Goal: Task Accomplishment & Management: Use online tool/utility

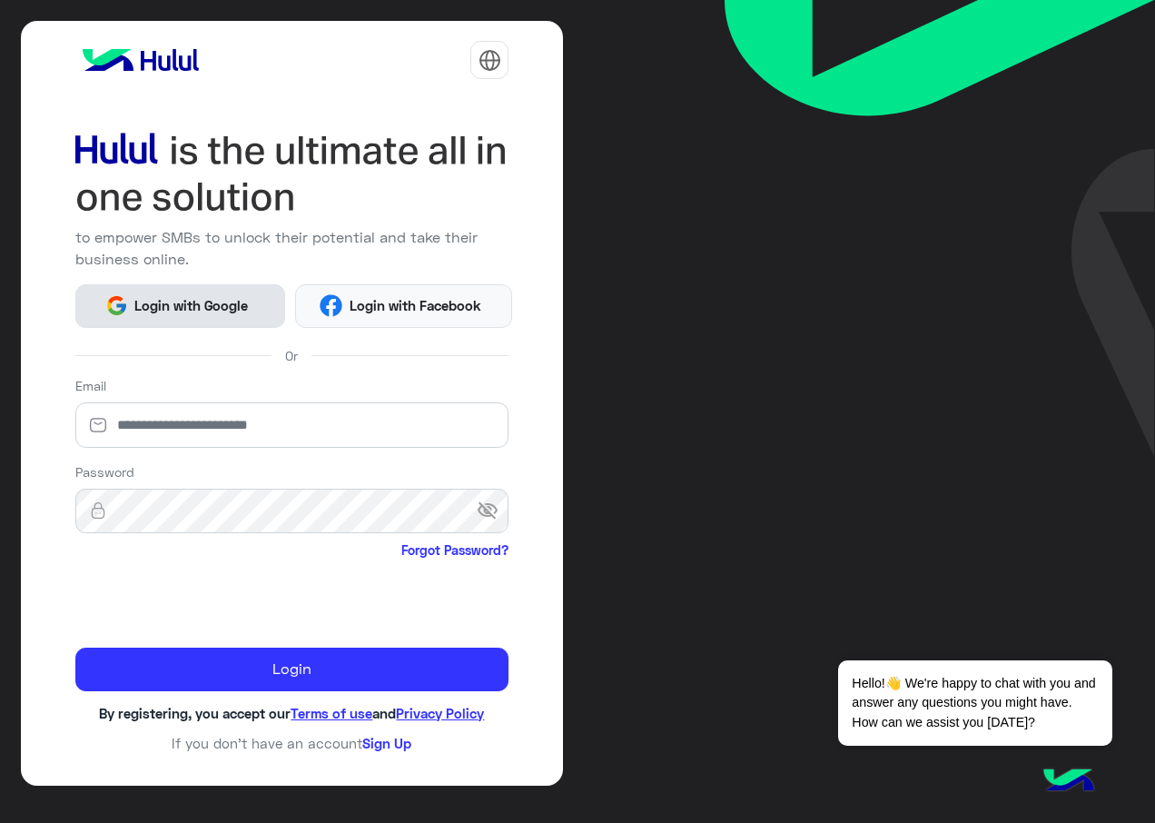
click at [155, 309] on span "Login with Google" at bounding box center [191, 305] width 127 height 21
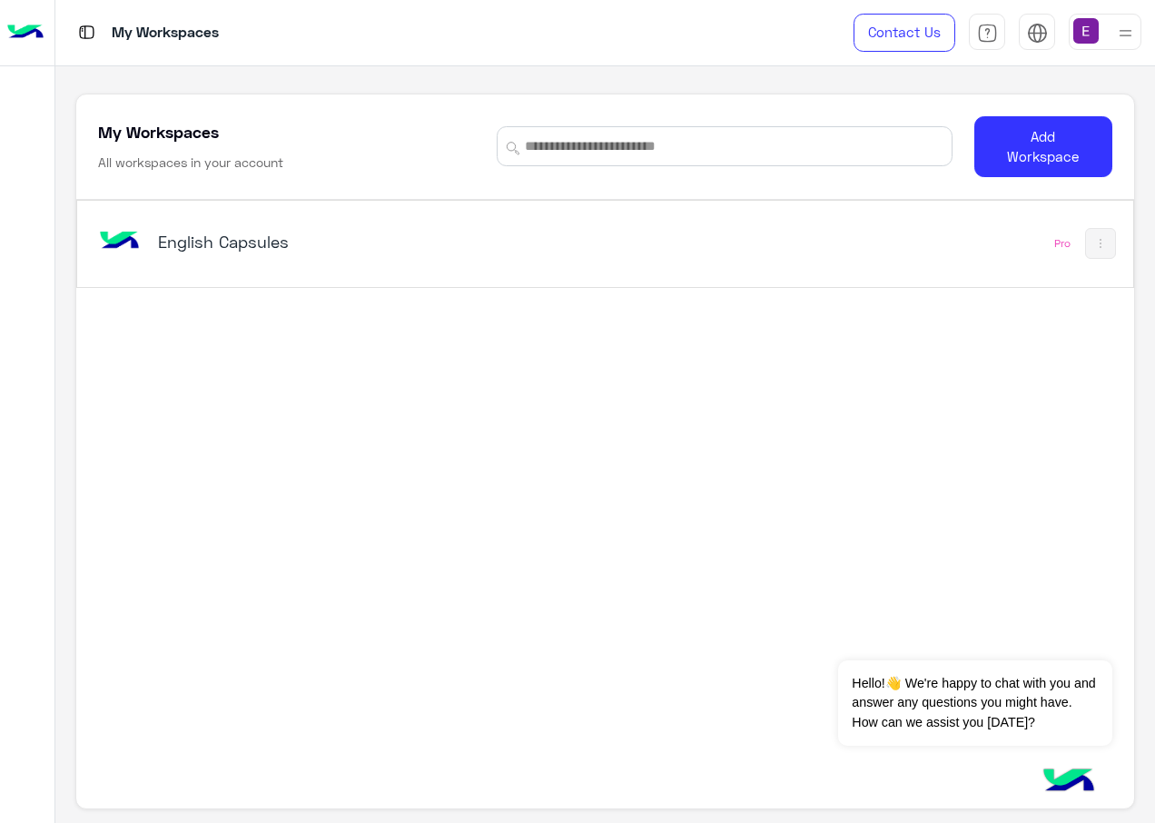
click at [183, 225] on div "English Capsules" at bounding box center [400, 243] width 613 height 53
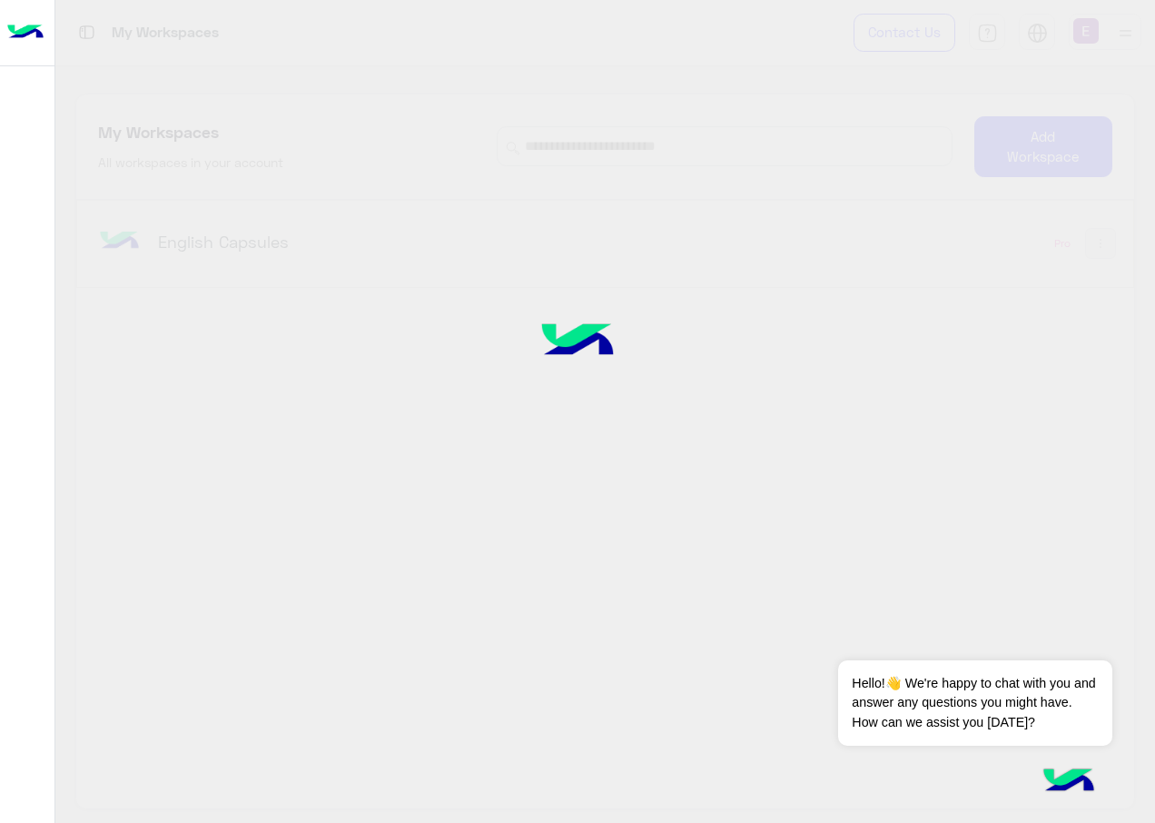
click at [205, 240] on div at bounding box center [577, 411] width 1155 height 823
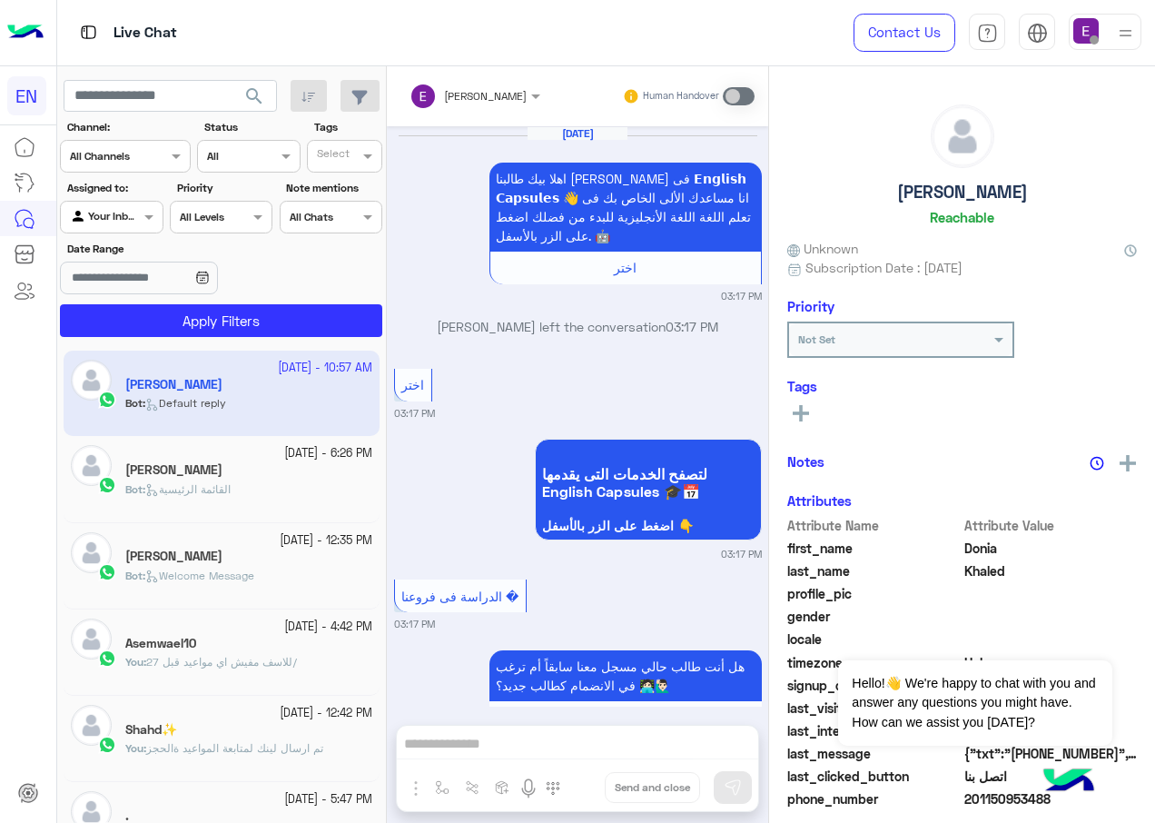
scroll to position [1914, 0]
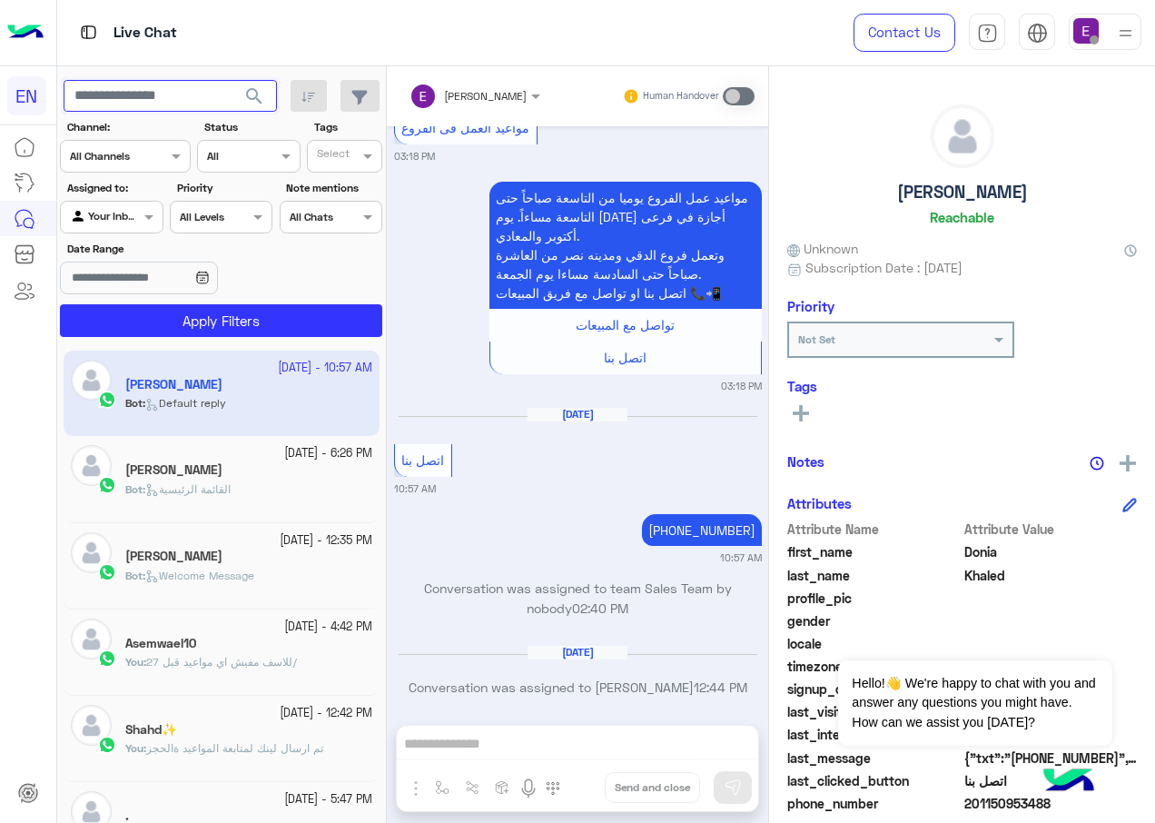
click at [173, 104] on input "text" at bounding box center [170, 96] width 213 height 33
paste input "**********"
type input "**********"
click at [249, 92] on span "search" at bounding box center [254, 96] width 22 height 22
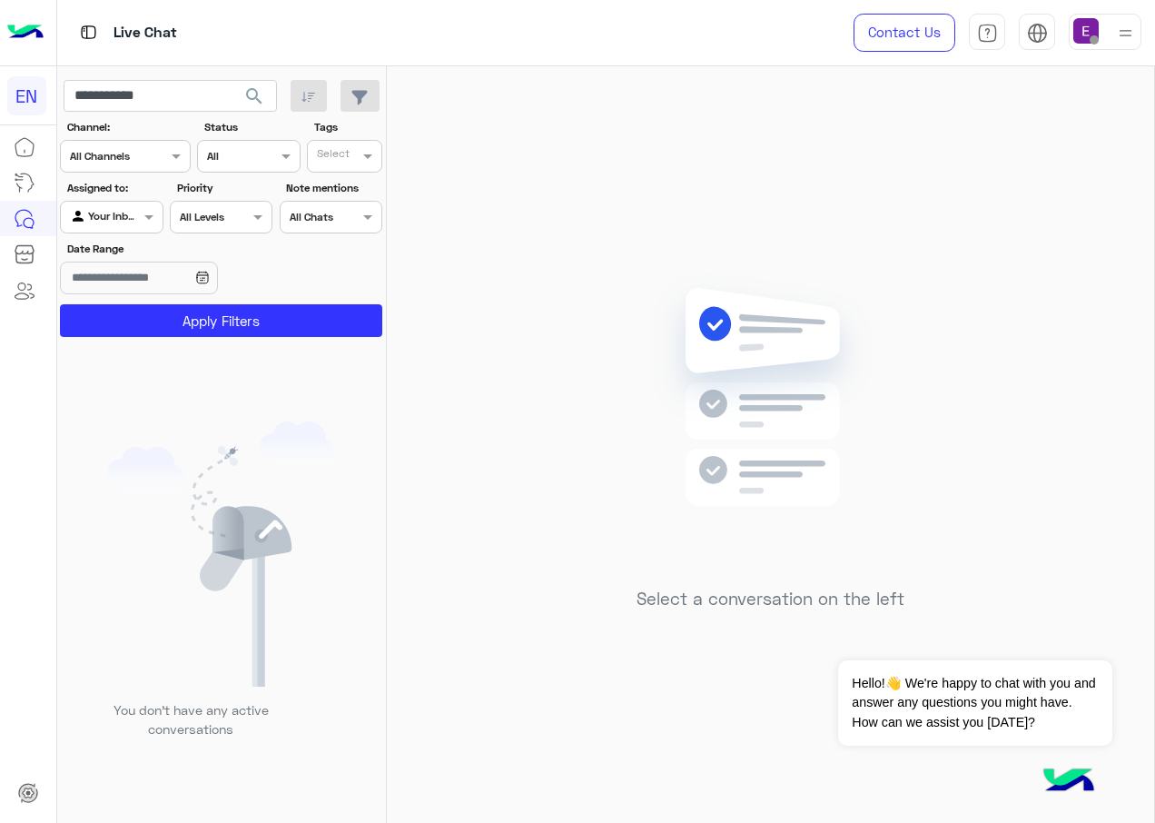
click at [121, 223] on div "Your Inbox" at bounding box center [104, 217] width 69 height 18
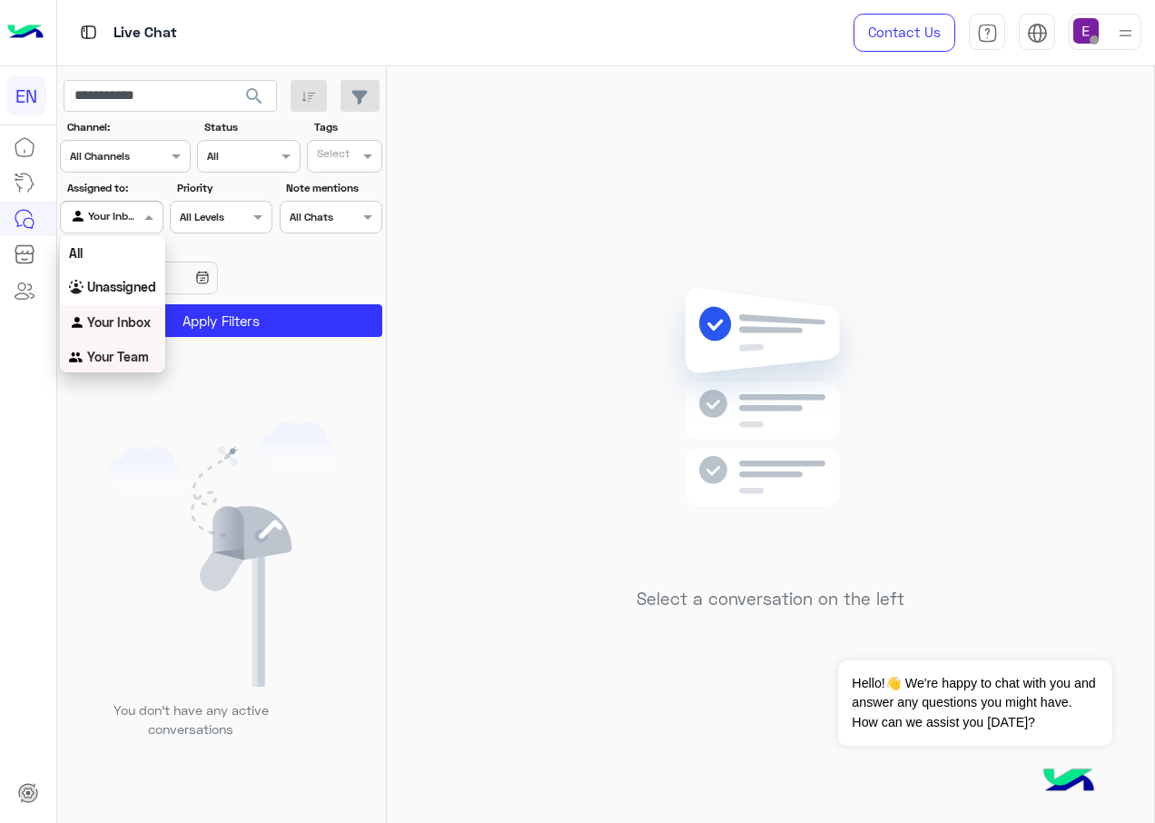
click at [123, 351] on b "Your Team" at bounding box center [118, 356] width 62 height 15
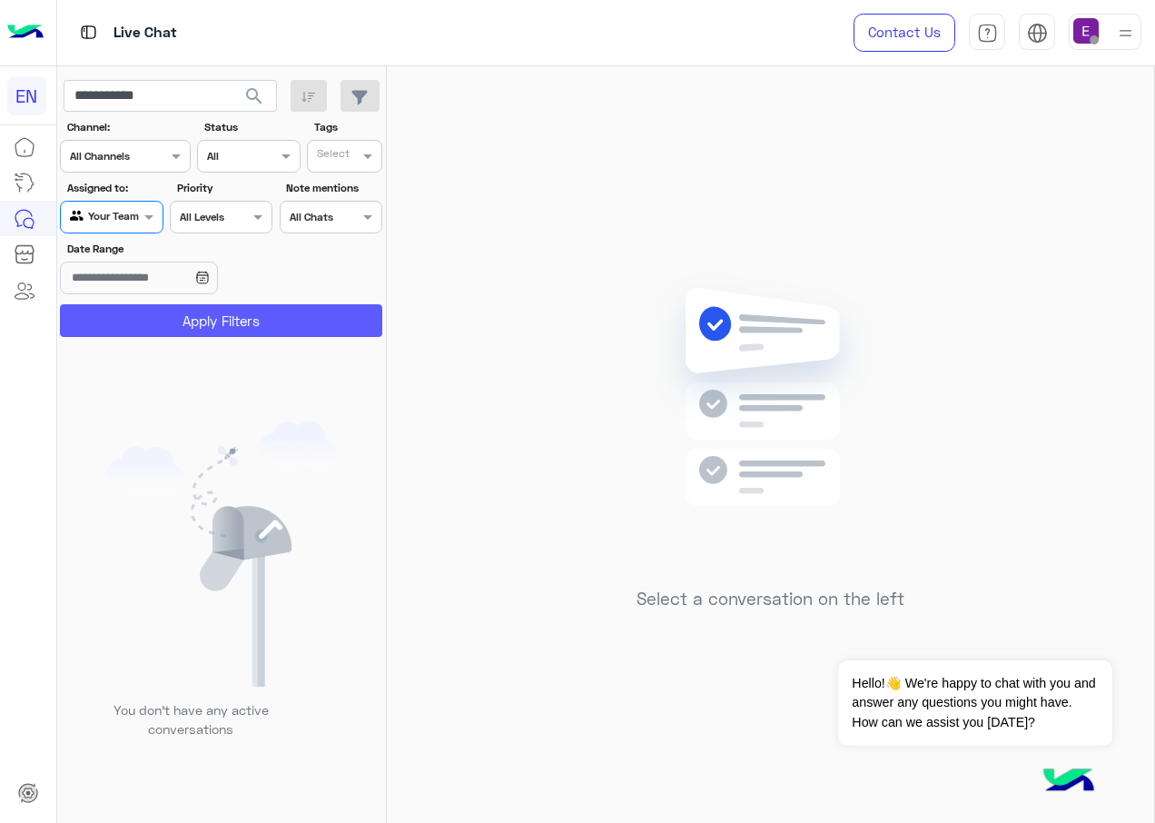
click at [193, 321] on button "Apply Filters" at bounding box center [221, 320] width 322 height 33
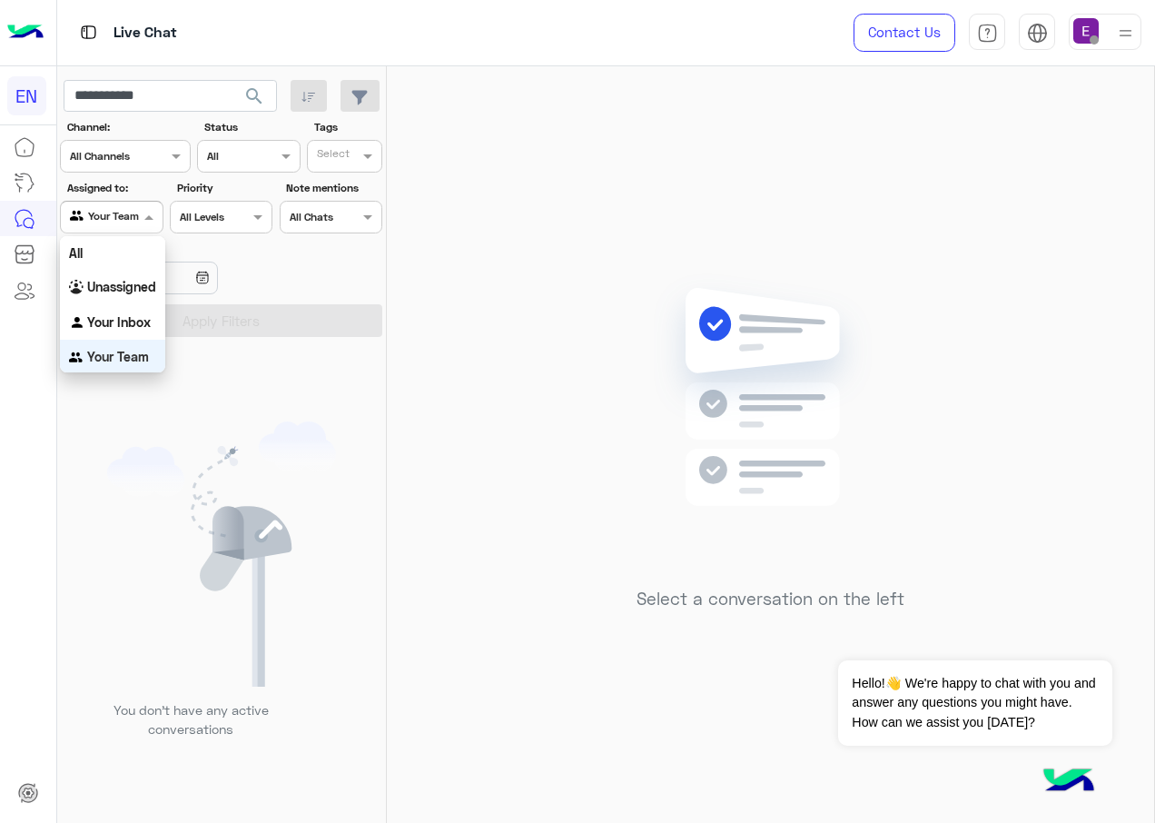
click at [119, 203] on div "Agent Filter Your Team" at bounding box center [111, 217] width 103 height 33
click at [118, 279] on b "Unassigned" at bounding box center [121, 283] width 69 height 15
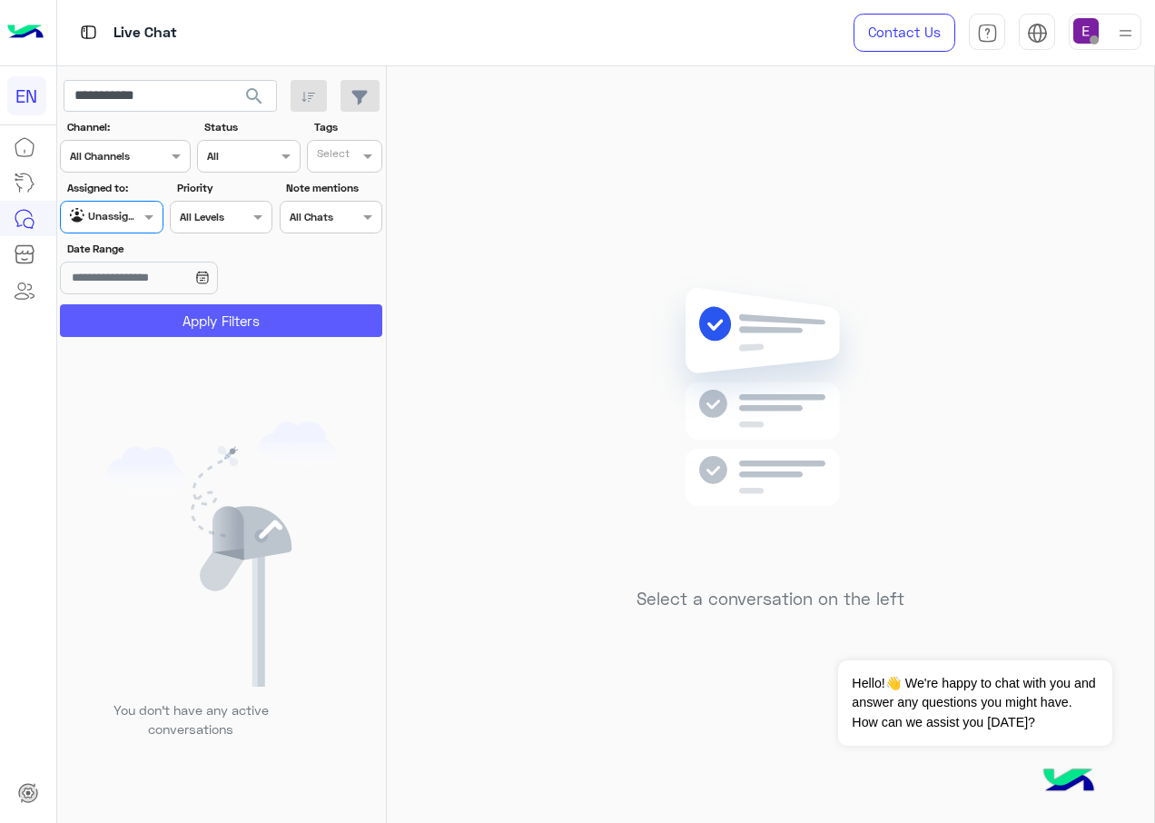
click at [168, 322] on button "Apply Filters" at bounding box center [221, 320] width 322 height 33
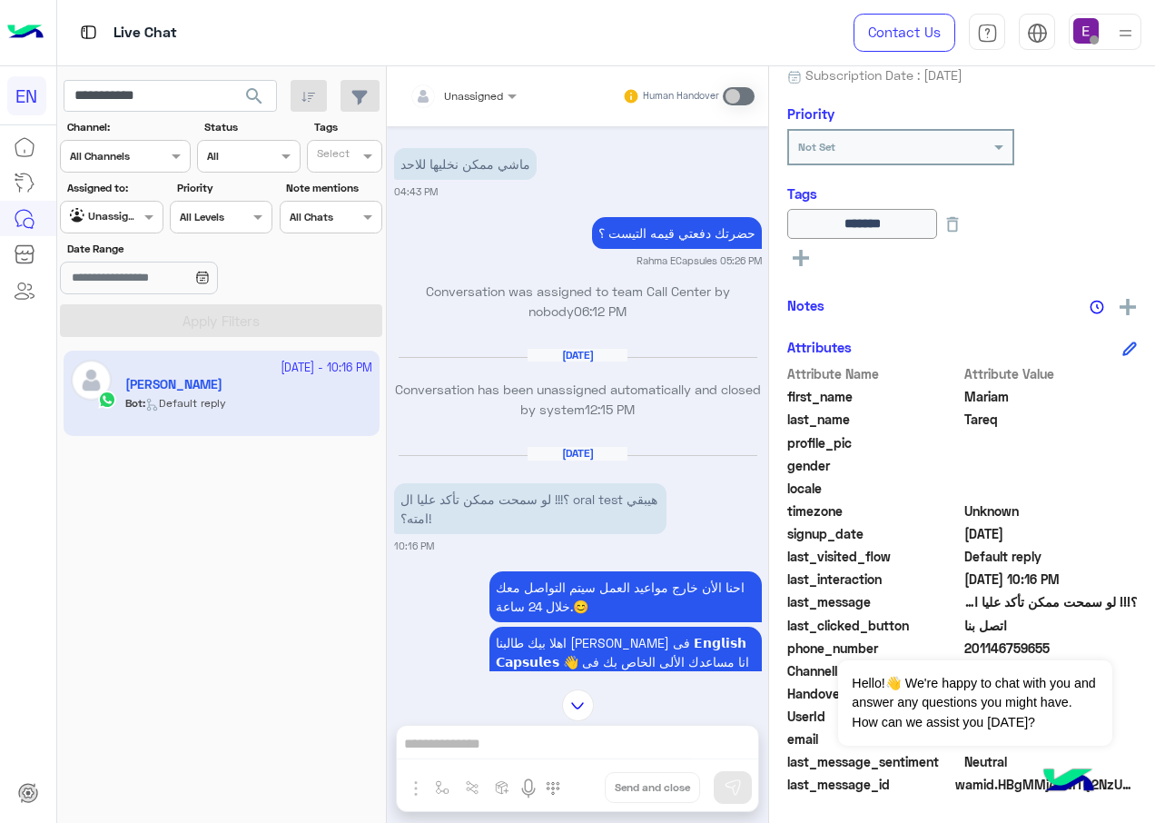
scroll to position [6026, 0]
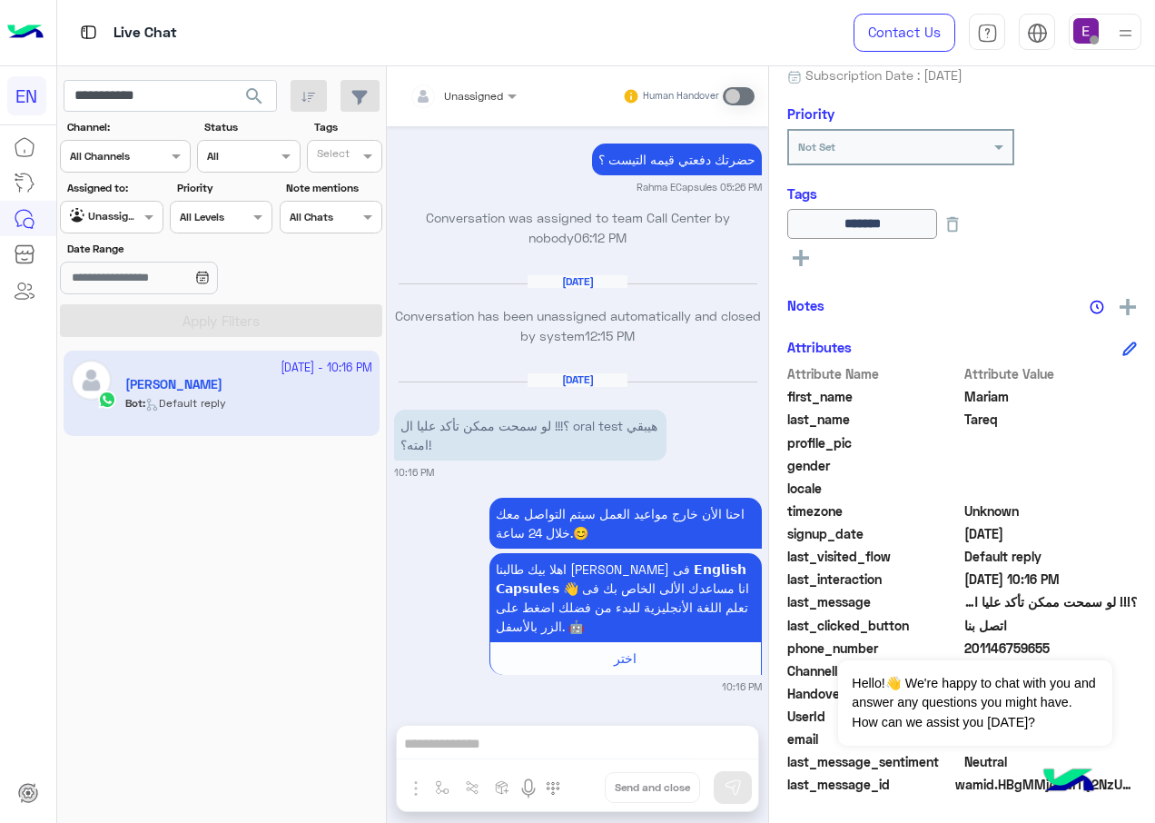
click at [474, 734] on div "Unassigned Human Handover [DATE] 01017000113 رقم فودافون كاش [MEDICAL_DATA][PER…" at bounding box center [577, 448] width 381 height 764
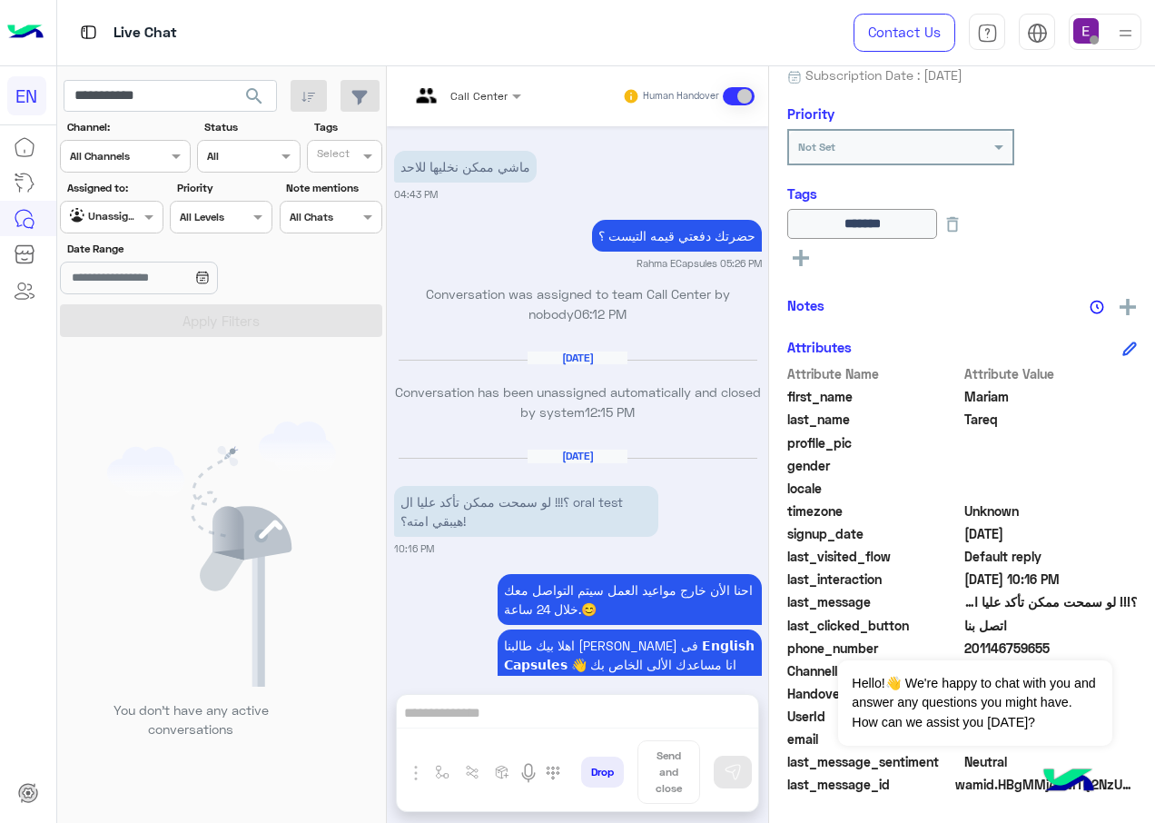
scroll to position [6472, 0]
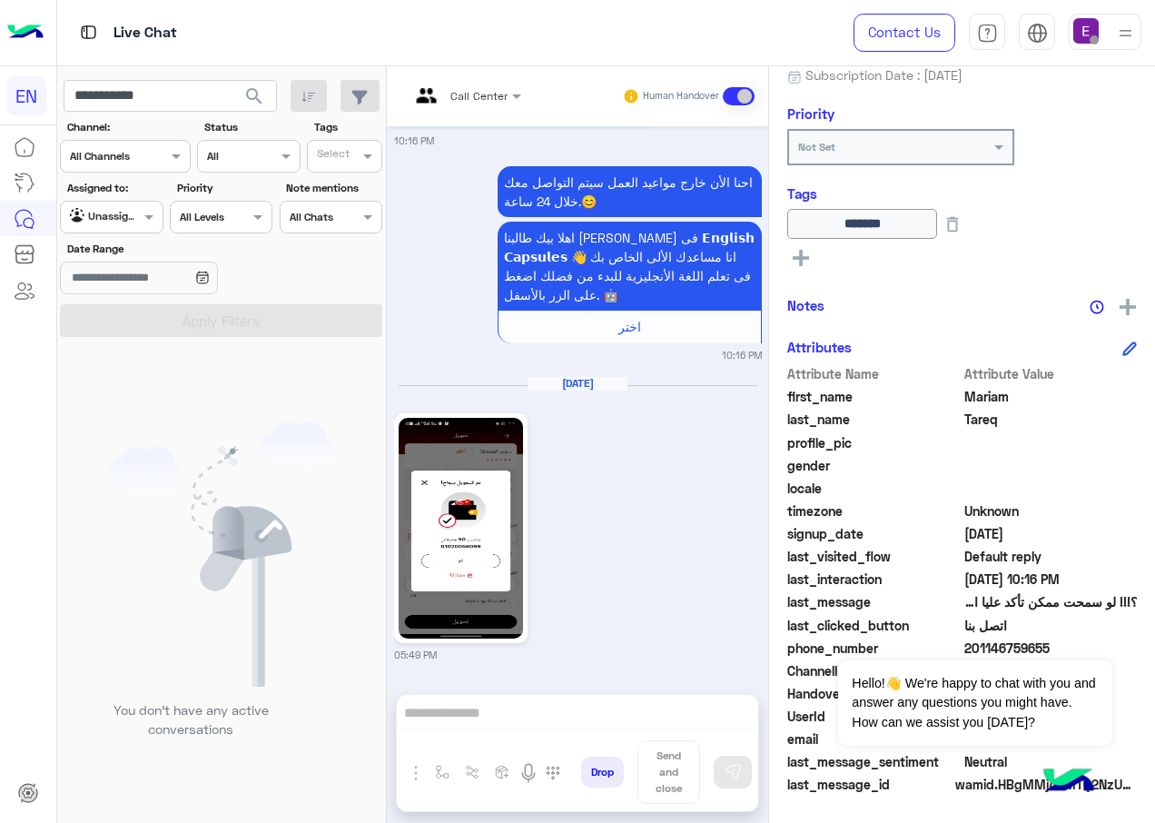
click at [474, 744] on div "Call Center Human Handover [DATE] 01017000113 رقم فودافون كاش [MEDICAL_DATA][PE…" at bounding box center [577, 448] width 381 height 764
click at [469, 554] on img at bounding box center [461, 528] width 124 height 221
click at [527, 719] on div "Call Center Human Handover [DATE] 01017000113 رقم فودافون كاش [MEDICAL_DATA][PE…" at bounding box center [577, 448] width 381 height 764
click at [514, 696] on div "Call Center Human Handover [DATE] 01017000113 رقم فودافون كاش [MEDICAL_DATA][PE…" at bounding box center [577, 448] width 381 height 764
click at [514, 697] on div "Call Center Human Handover [DATE] 01017000113 رقم فودافون كاش [MEDICAL_DATA][PE…" at bounding box center [577, 448] width 381 height 764
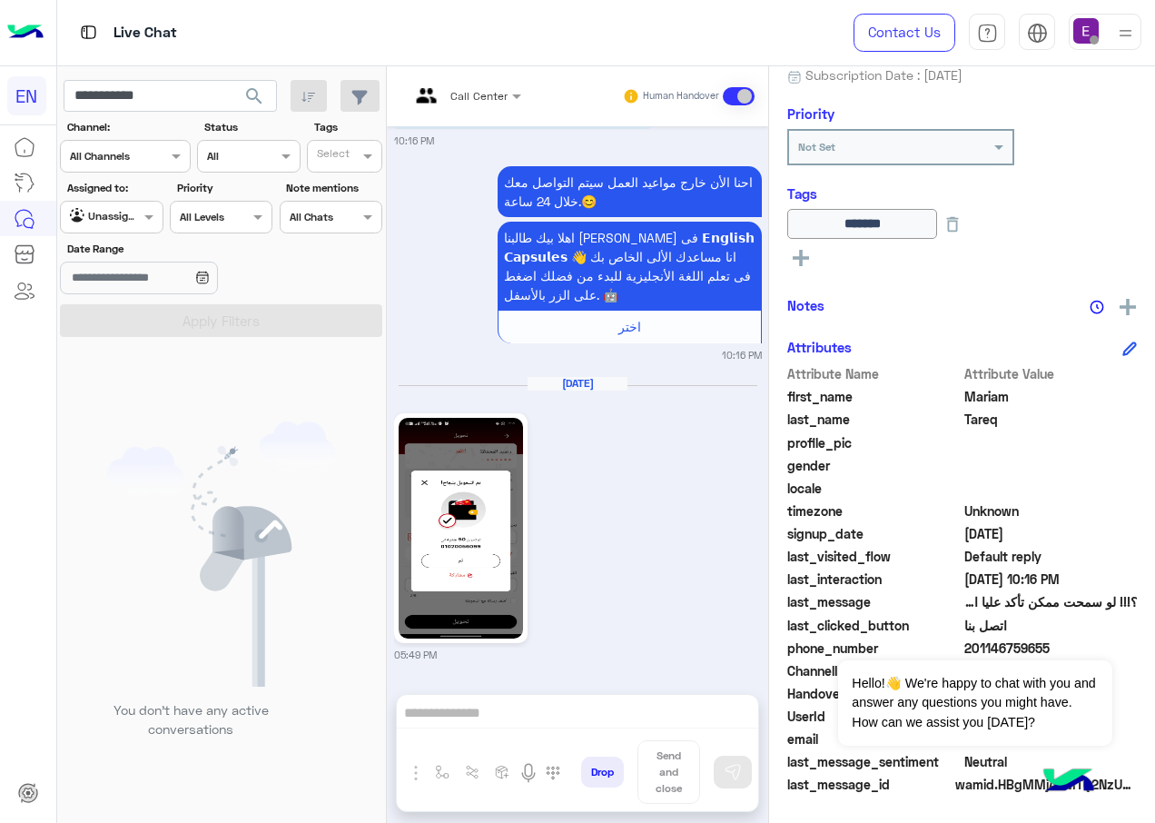
click at [475, 707] on div "Call Center Human Handover [DATE] 01017000113 رقم فودافون كاش [MEDICAL_DATA][PE…" at bounding box center [577, 448] width 381 height 764
click at [472, 707] on div "Call Center Human Handover [DATE] 01017000113 رقم فودافون كاش [MEDICAL_DATA][PE…" at bounding box center [577, 448] width 381 height 764
click at [470, 708] on div "Call Center Human Handover [DATE] 01017000113 رقم فودافون كاش [MEDICAL_DATA][PE…" at bounding box center [577, 448] width 381 height 764
